Goal: Task Accomplishment & Management: Use online tool/utility

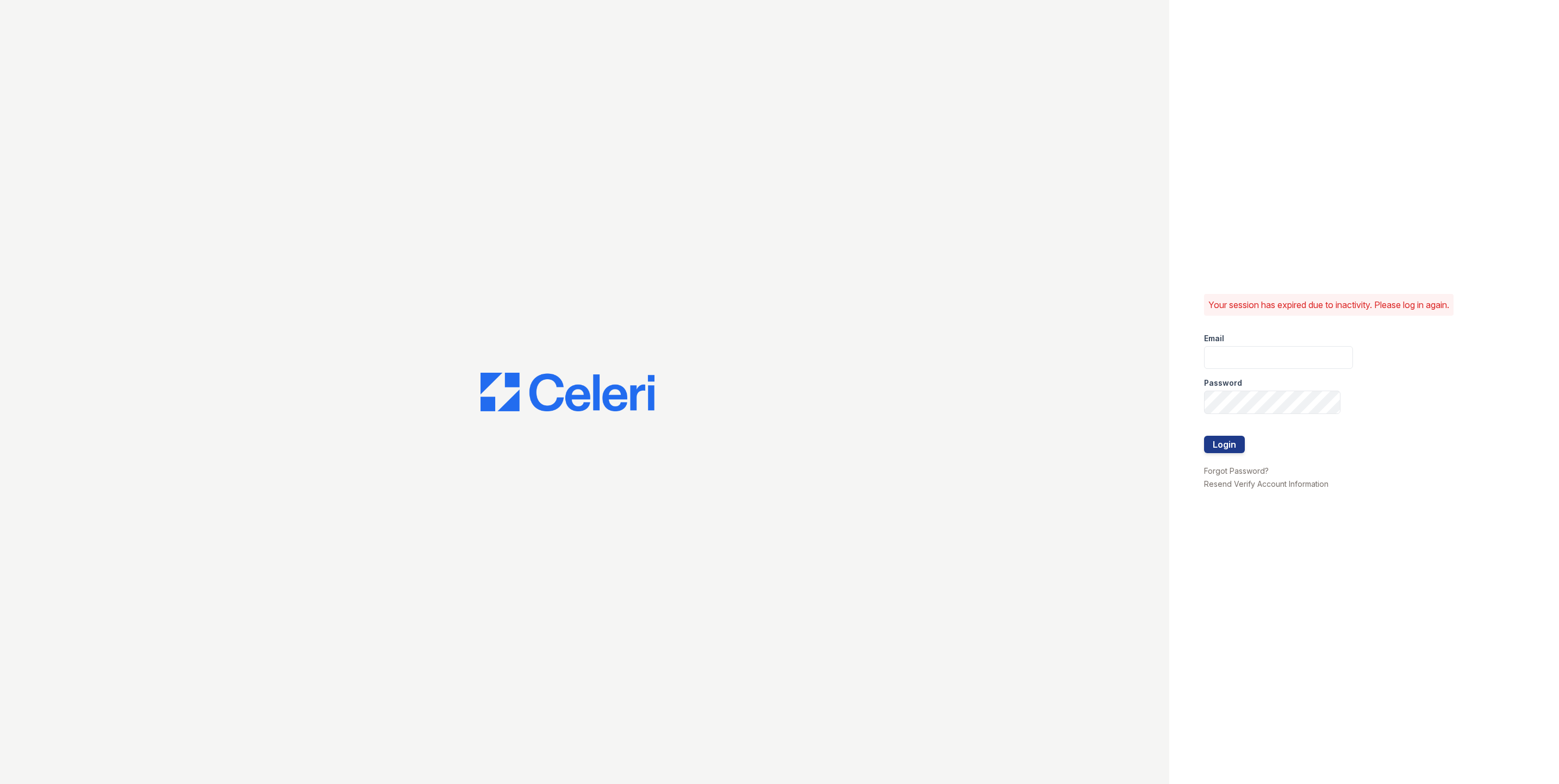
type input "fallonk@loganpm.com"
click at [1225, 440] on button "Login" at bounding box center [1224, 444] width 41 height 17
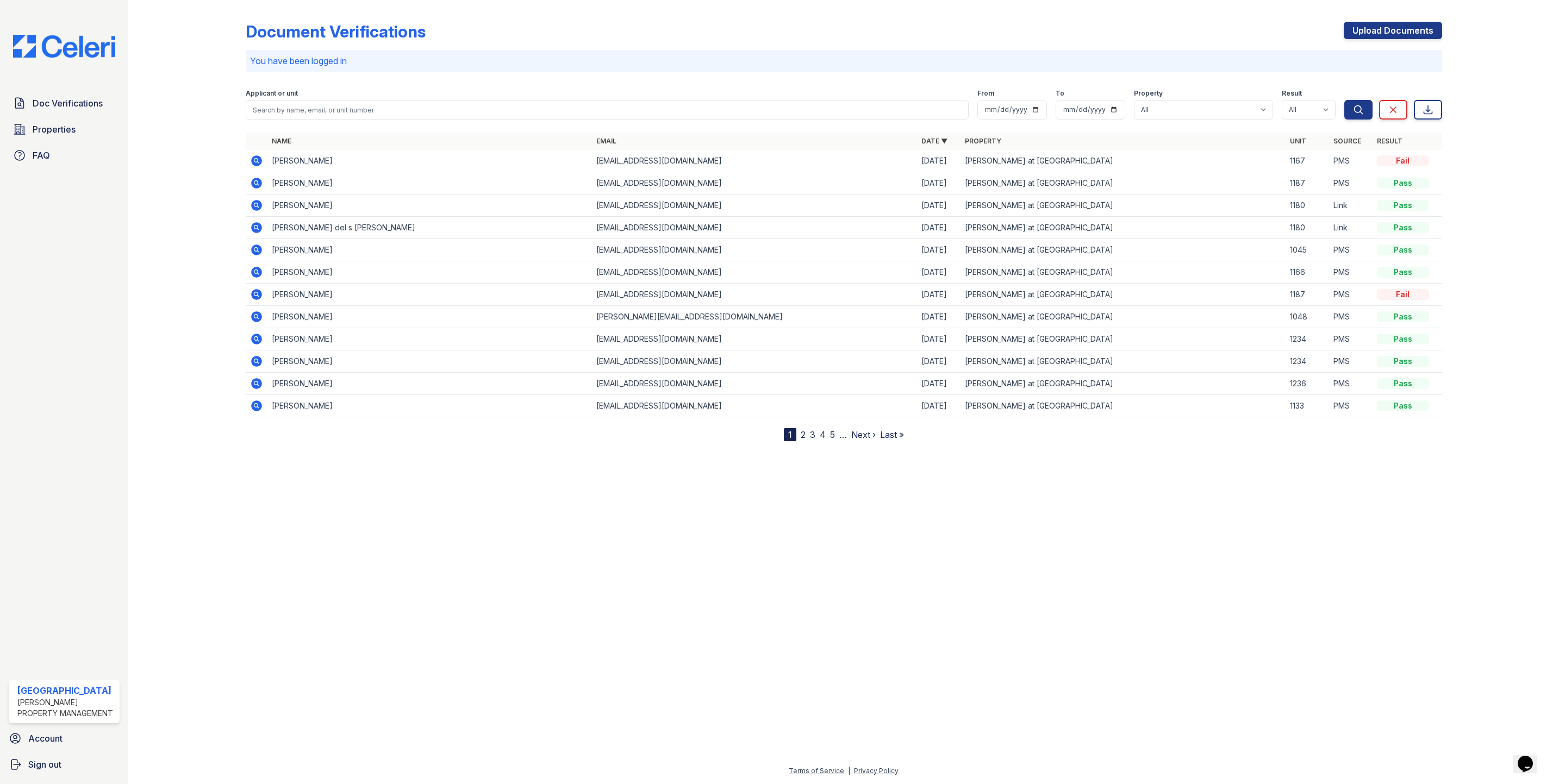
click at [45, 107] on span "Doc Verifications" at bounding box center [68, 103] width 70 height 13
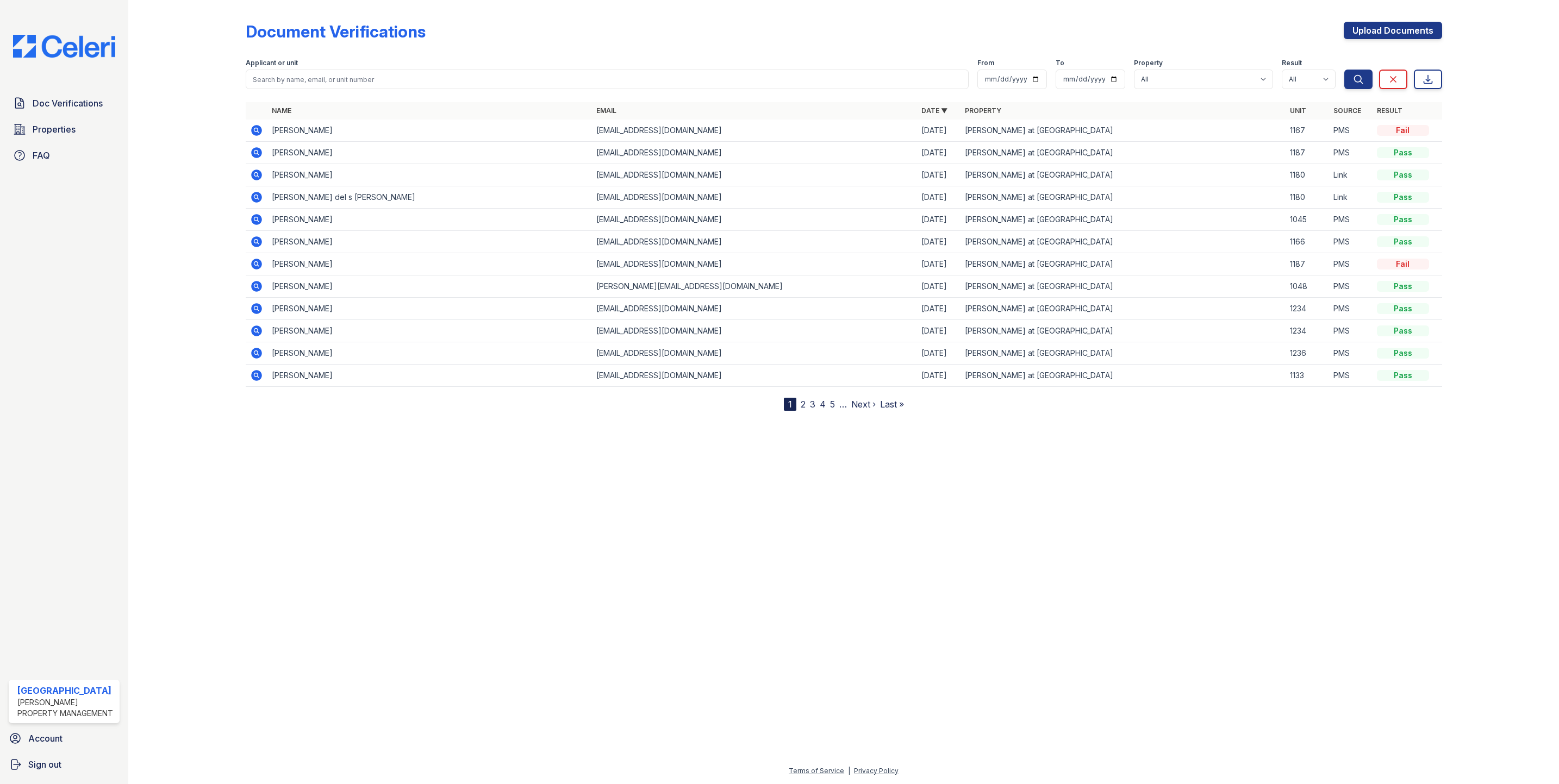
click at [472, 596] on div at bounding box center [843, 596] width 1396 height 336
click at [715, 521] on div at bounding box center [843, 596] width 1396 height 336
